Goal: Task Accomplishment & Management: Complete application form

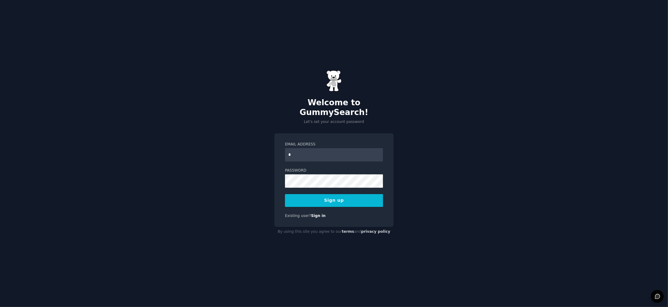
type input "**********"
click at [344, 195] on button "Sign up" at bounding box center [334, 200] width 98 height 13
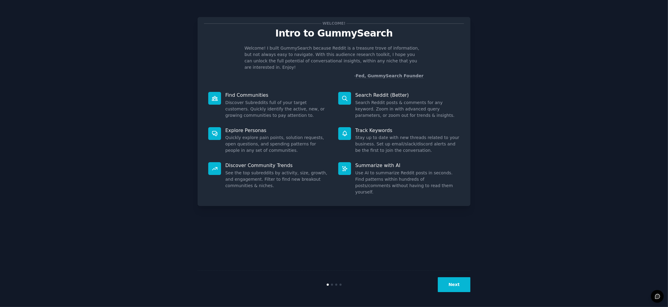
click at [490, 76] on div "Welcome! Intro to GummySearch Welcome! I built GummySearch because Reddit is a …" at bounding box center [334, 154] width 651 height 290
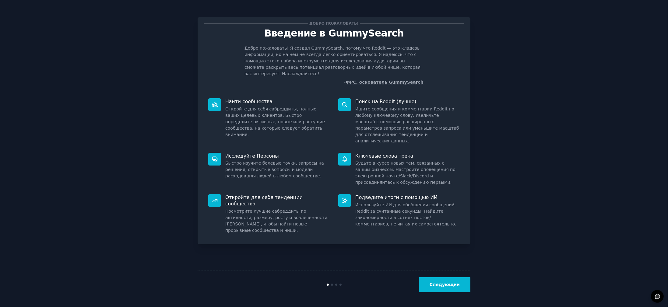
click at [457, 289] on button "Следующий" at bounding box center [444, 284] width 51 height 15
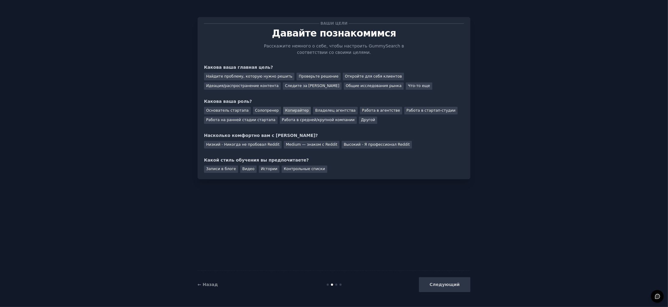
click at [288, 110] on div "Копирайтер" at bounding box center [297, 111] width 28 height 8
click at [344, 87] on div "Общие исследования рынка" at bounding box center [374, 86] width 60 height 8
click at [264, 144] on div "Низкий - Никогда не пробовал Reddit" at bounding box center [243, 145] width 78 height 8
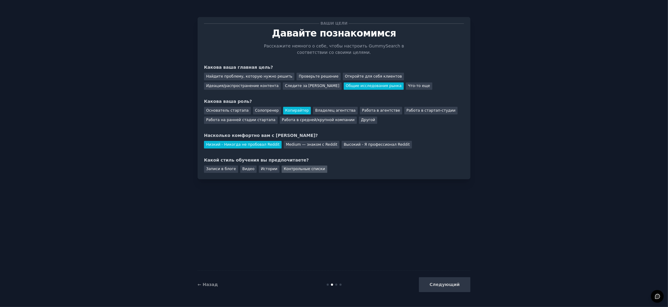
click at [293, 171] on div "Контрольные списки" at bounding box center [304, 170] width 46 height 8
click at [243, 172] on div "Видео" at bounding box center [248, 170] width 16 height 8
click at [292, 171] on div "Контрольные списки" at bounding box center [304, 170] width 46 height 8
click at [450, 286] on button "Следующий" at bounding box center [444, 284] width 51 height 15
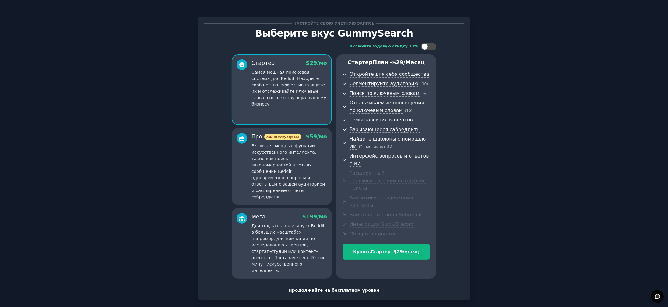
click at [333, 287] on div "Продолжайте на бесплатном уровне" at bounding box center [334, 290] width 260 height 6
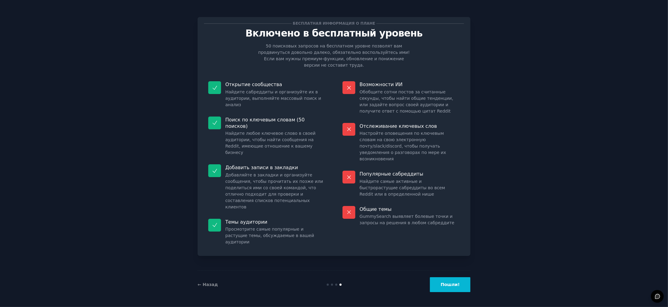
click at [446, 281] on button "Пошли!" at bounding box center [450, 284] width 40 height 15
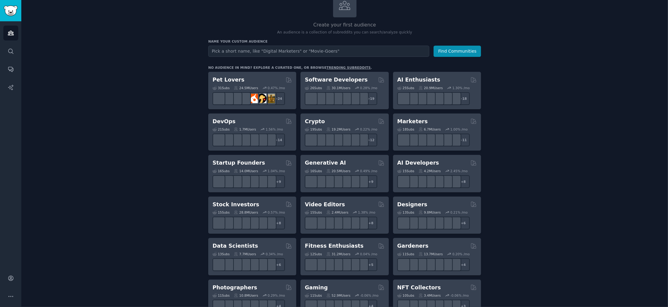
scroll to position [43, 0]
